Goal: Transaction & Acquisition: Purchase product/service

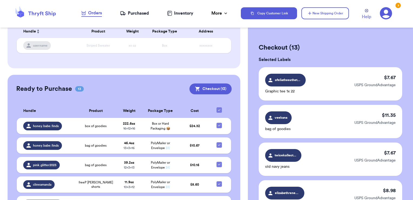
scroll to position [108, 0]
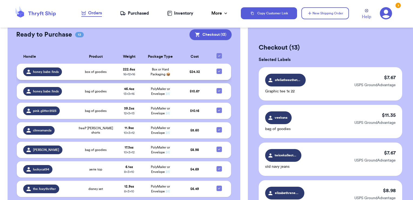
click at [217, 71] on icon at bounding box center [219, 71] width 4 height 4
click at [219, 68] on input "checkbox" at bounding box center [219, 68] width 0 height 0
checkbox input "false"
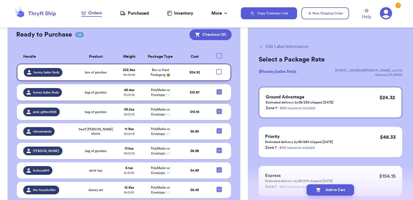
click at [217, 91] on icon at bounding box center [219, 92] width 4 height 4
click at [219, 89] on input "checkbox" at bounding box center [219, 89] width 0 height 0
checkbox input "false"
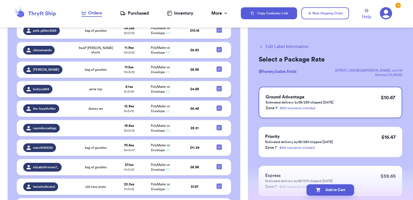
scroll to position [162, 0]
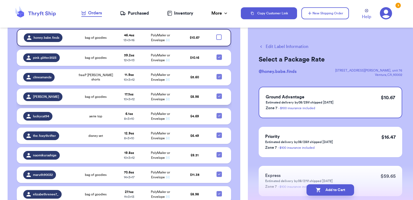
click at [217, 96] on icon at bounding box center [219, 96] width 4 height 4
click at [219, 93] on input "checkbox" at bounding box center [219, 93] width 0 height 0
checkbox input "false"
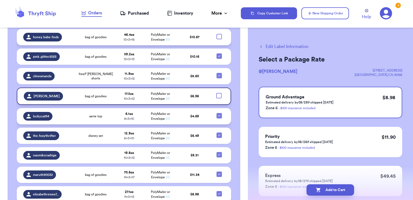
click at [217, 116] on icon at bounding box center [219, 115] width 4 height 4
click at [219, 113] on input "checkbox" at bounding box center [219, 113] width 0 height 0
checkbox input "false"
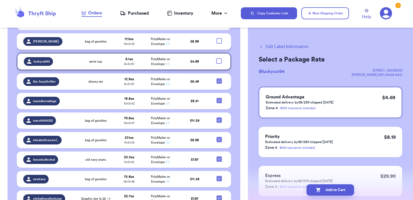
scroll to position [244, 0]
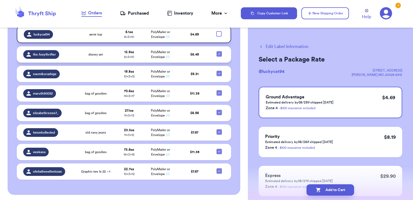
click at [217, 52] on icon at bounding box center [219, 54] width 4 height 4
click at [219, 51] on input "checkbox" at bounding box center [219, 51] width 0 height 0
checkbox input "false"
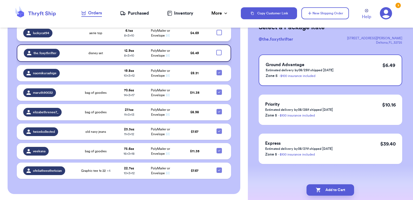
scroll to position [34, 0]
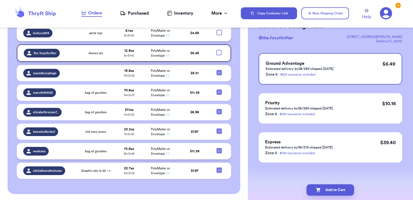
click at [212, 149] on td at bounding box center [221, 151] width 21 height 16
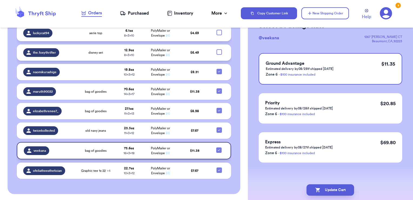
click at [217, 150] on icon at bounding box center [219, 150] width 4 height 4
click at [219, 147] on input "checkbox" at bounding box center [219, 147] width 0 height 0
checkbox input "false"
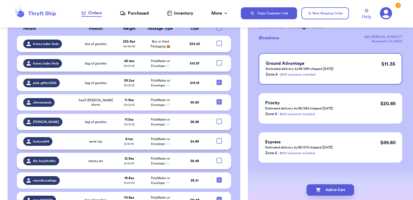
scroll to position [1, 0]
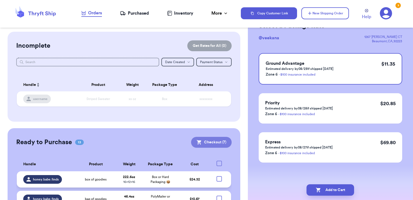
click at [223, 143] on button "Checkout ( 7 )" at bounding box center [211, 142] width 41 height 11
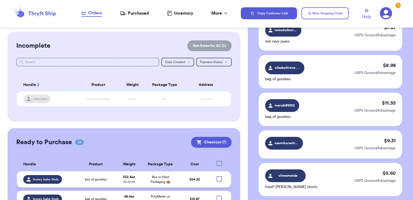
scroll to position [81, 0]
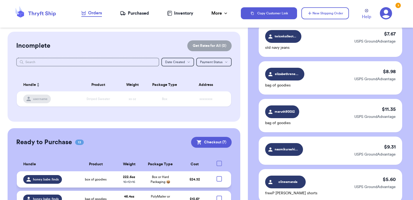
click at [326, 46] on div "twicekollected old navy jeans $ 7.67 USPS GroundAdvantage" at bounding box center [331, 40] width 144 height 33
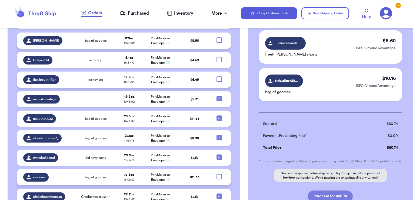
scroll to position [265, 0]
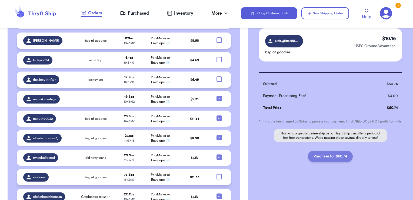
click at [334, 155] on button "Purchase for $60.74" at bounding box center [330, 155] width 45 height 11
checkbox input "false"
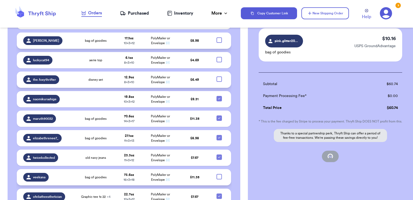
checkbox input "false"
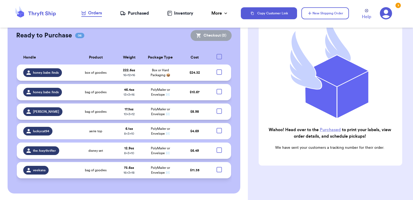
scroll to position [107, 0]
click at [142, 12] on div "Purchased" at bounding box center [134, 13] width 29 height 6
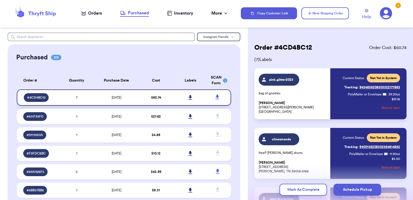
click at [189, 97] on icon at bounding box center [191, 97] width 4 height 5
